Goal: Information Seeking & Learning: Learn about a topic

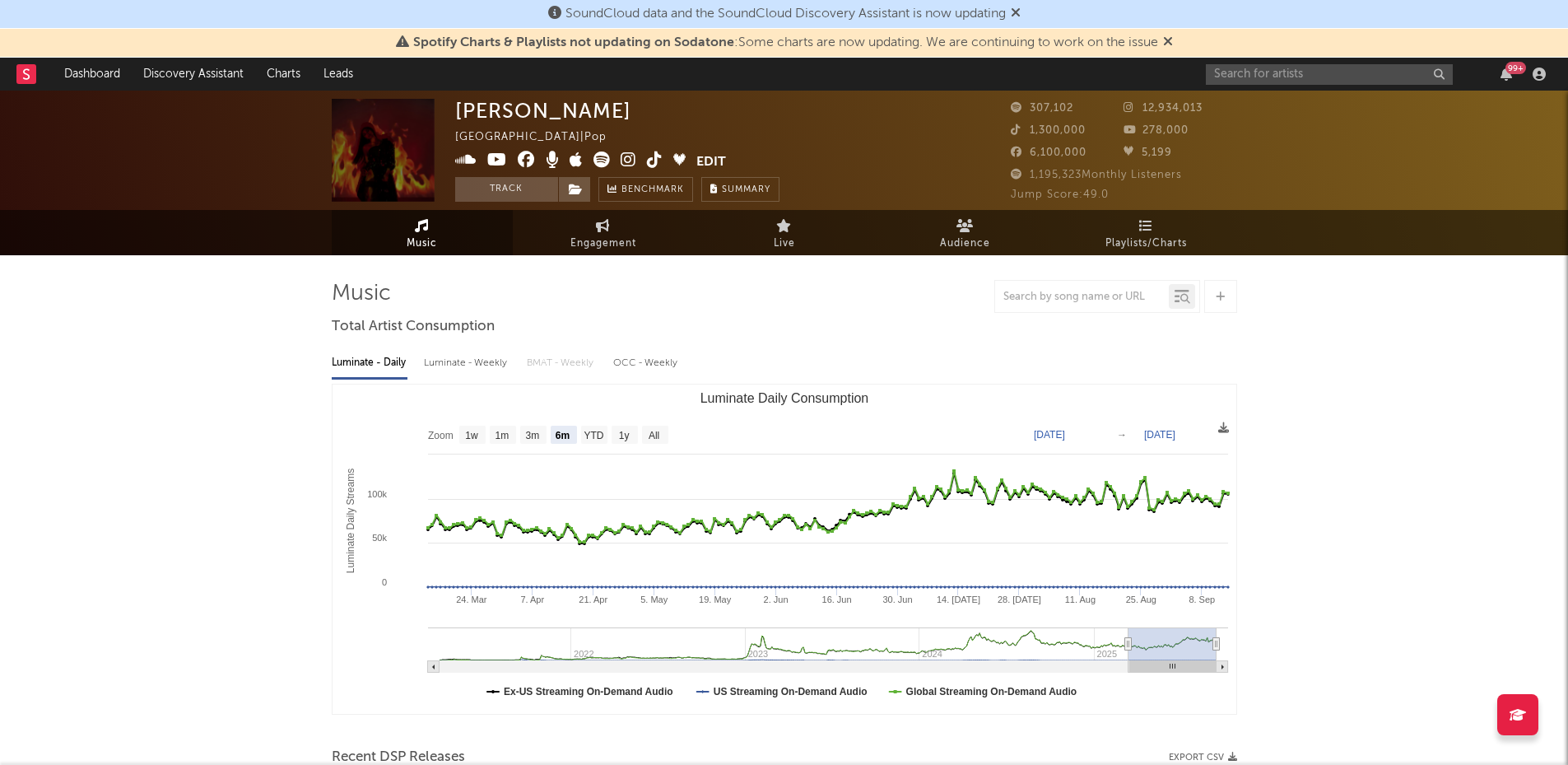
select select "6m"
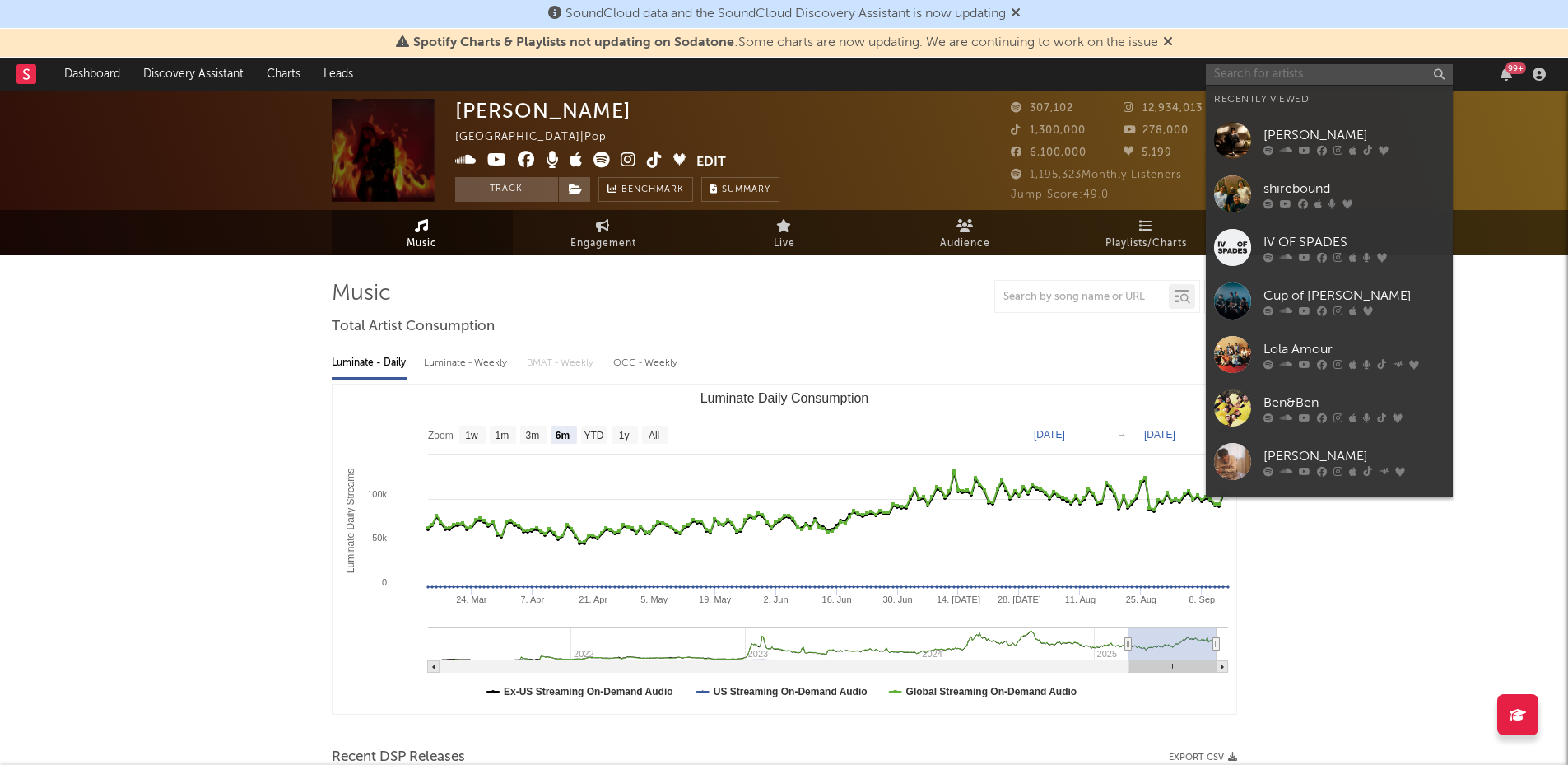
click at [1284, 71] on input "text" at bounding box center [1329, 74] width 247 height 21
click at [1292, 145] on icon at bounding box center [1286, 150] width 13 height 10
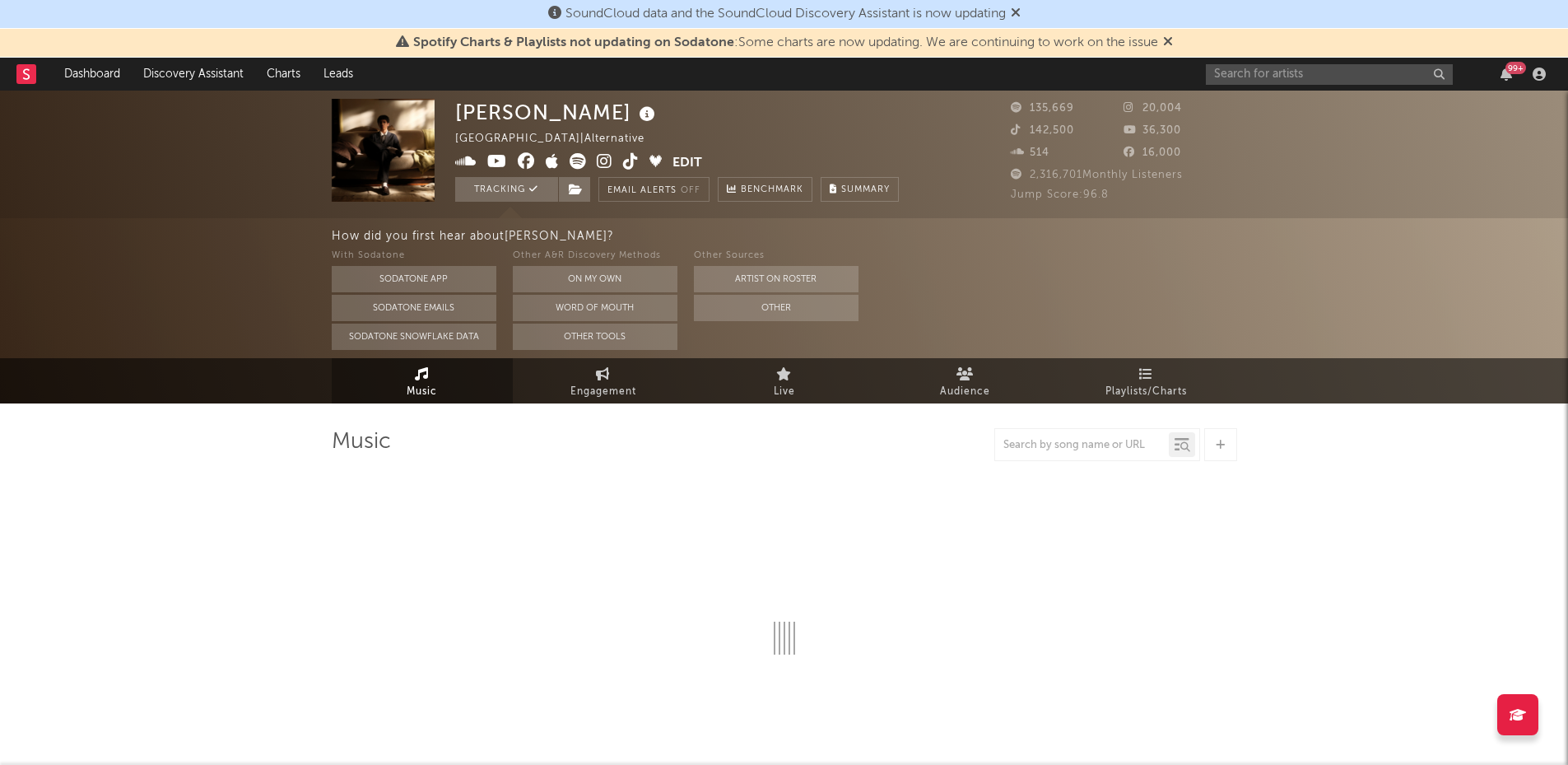
select select "6m"
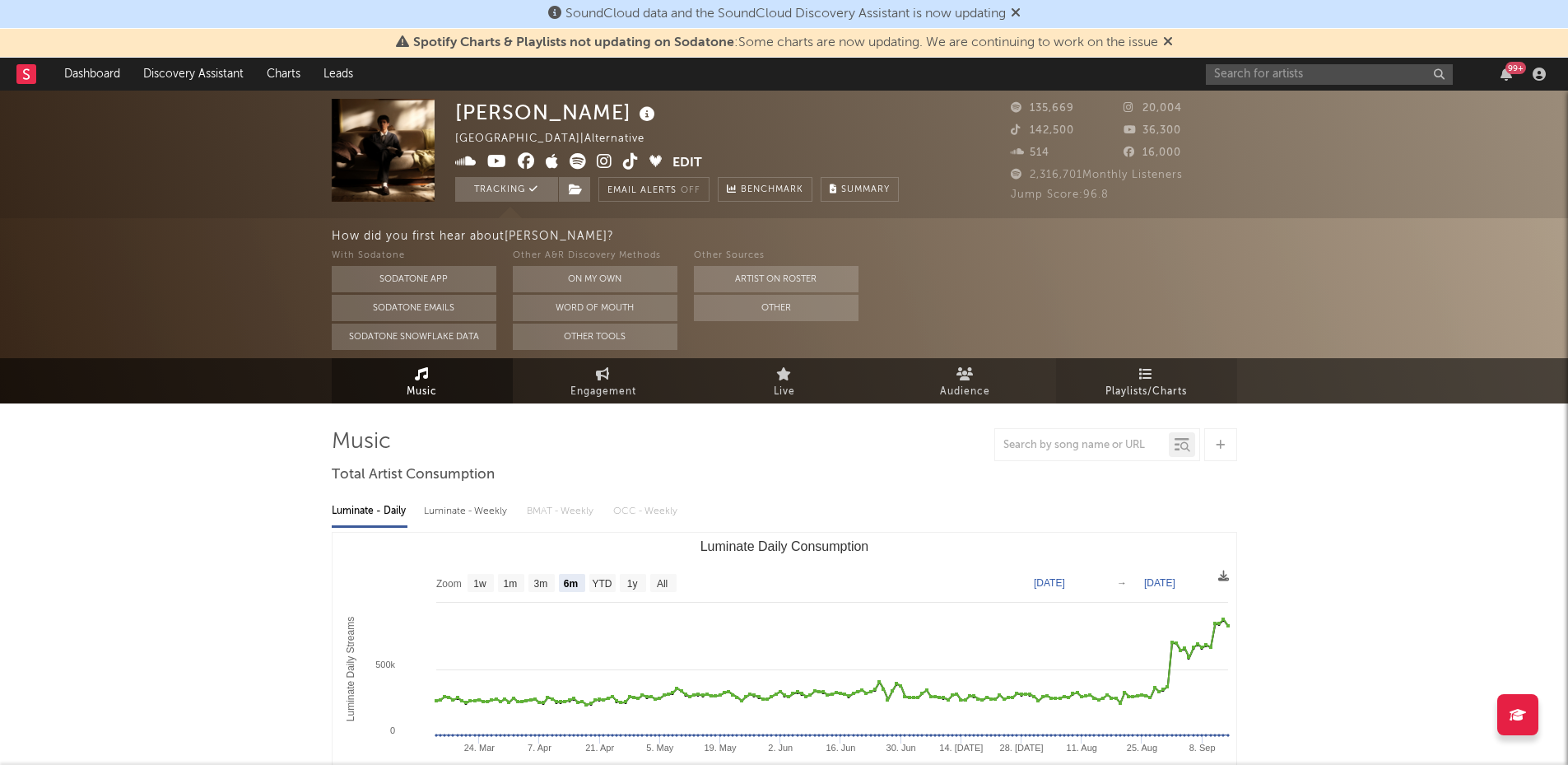
click at [1106, 386] on span "Playlists/Charts" at bounding box center [1147, 392] width 82 height 20
